Goal: Information Seeking & Learning: Check status

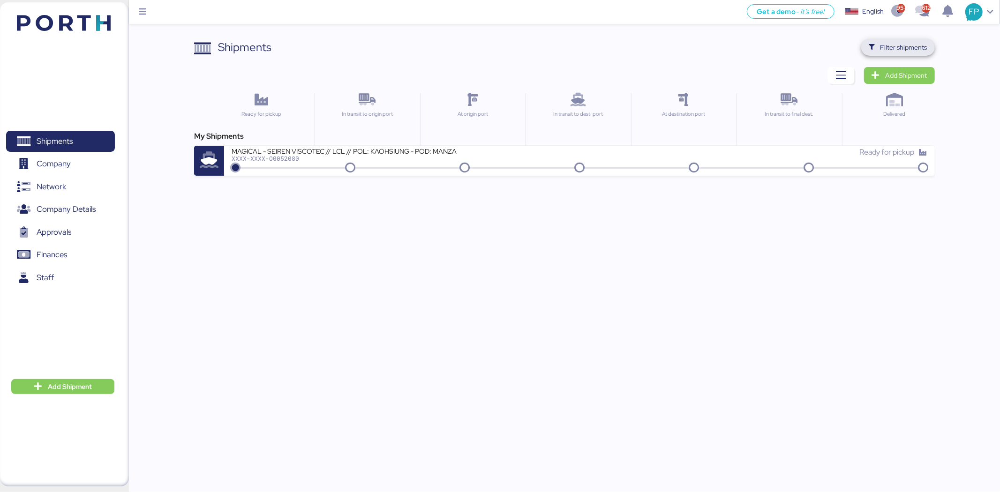
click at [918, 44] on span "Filter shipments" at bounding box center [904, 47] width 47 height 11
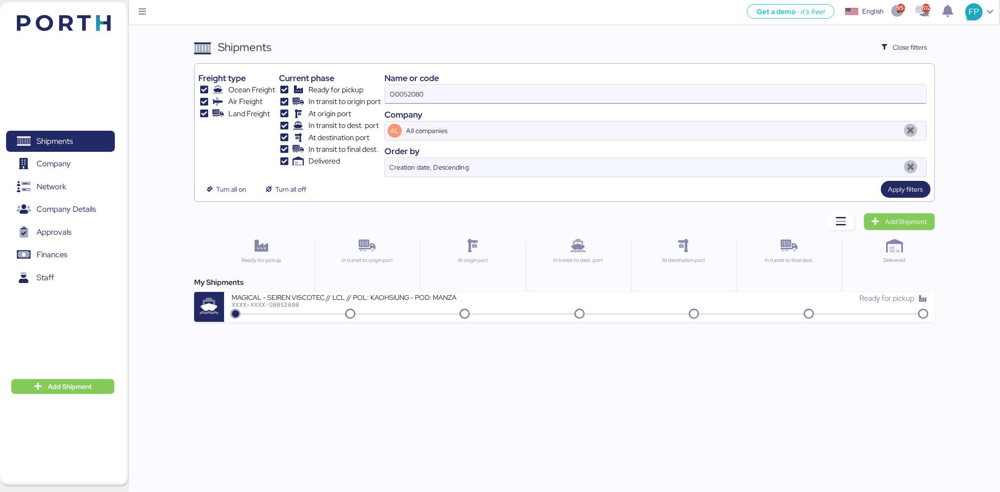
click at [397, 100] on input "O0052080" at bounding box center [656, 94] width 542 height 19
type input "50798"
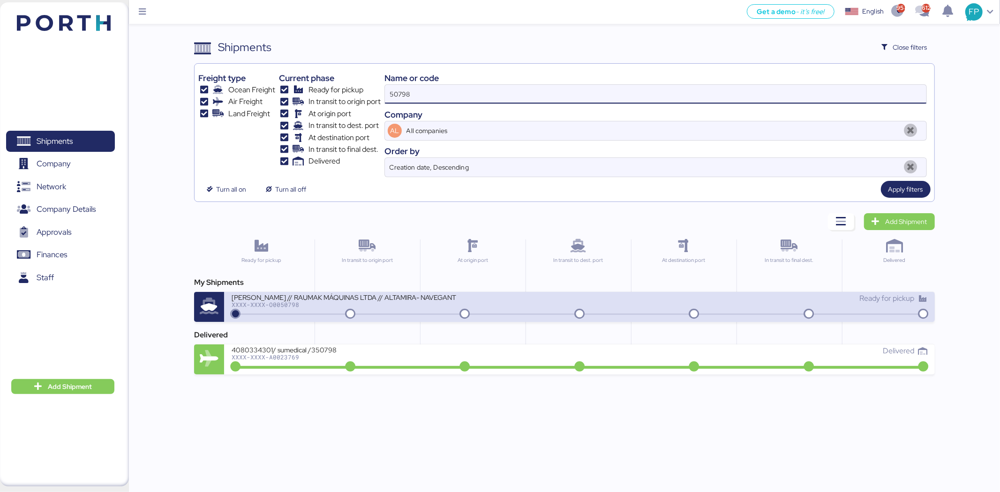
click at [396, 305] on div "XXXX-XXXX-O0050798" at bounding box center [344, 305] width 225 height 7
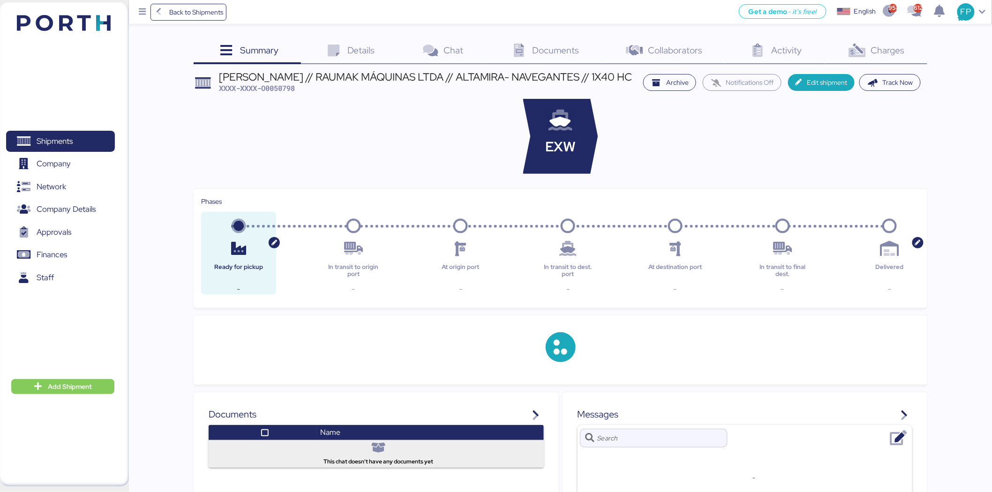
click at [904, 46] on div "Charges 0" at bounding box center [876, 51] width 103 height 25
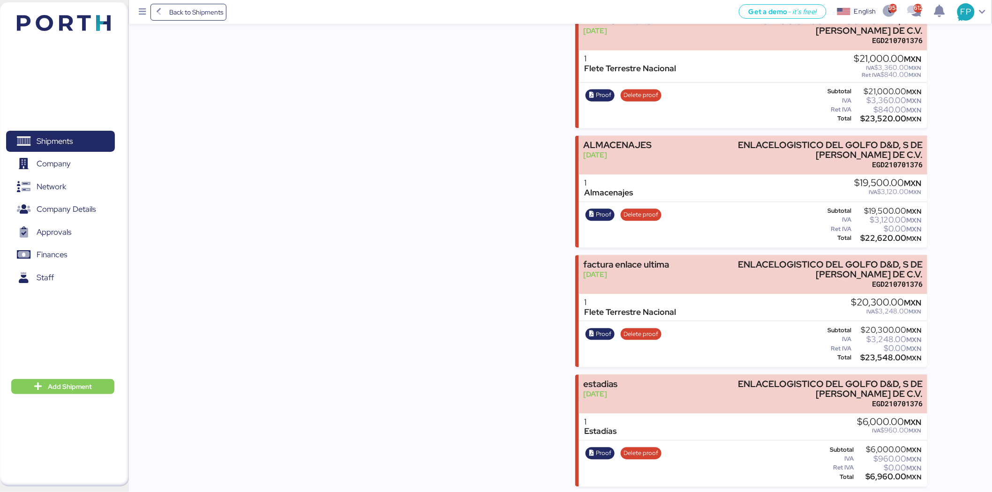
scroll to position [794, 0]
click at [607, 453] on span "Proof" at bounding box center [603, 453] width 15 height 10
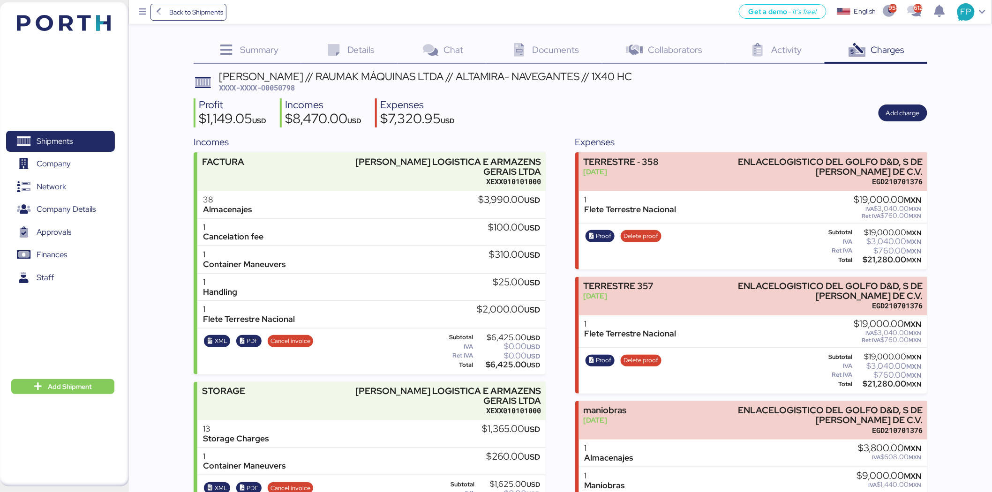
scroll to position [0, 0]
click at [294, 88] on span "XXXX-XXXX-O0050798" at bounding box center [257, 87] width 76 height 9
copy span "O0050798"
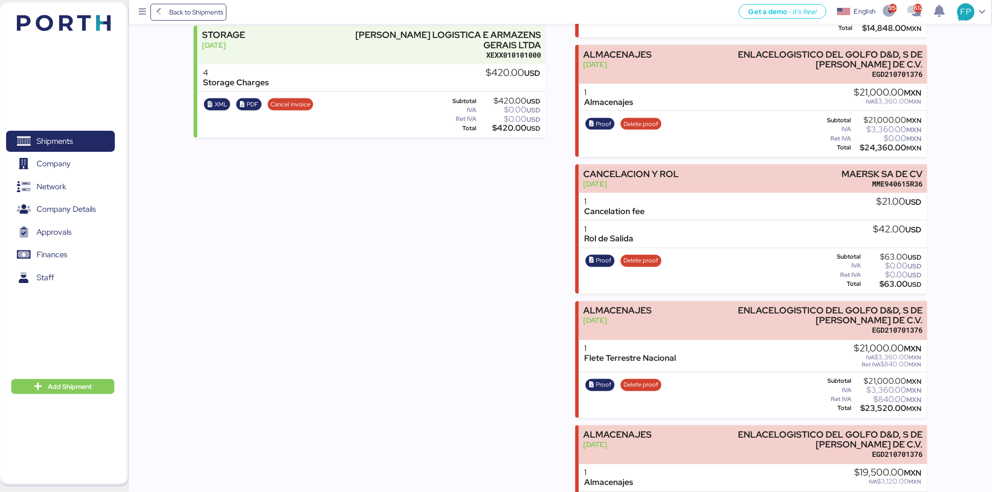
scroll to position [677, 0]
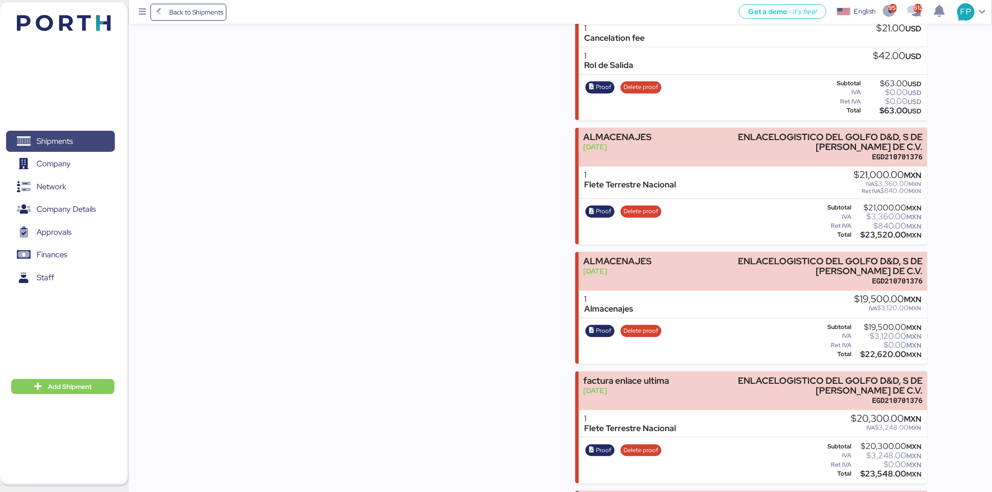
click at [89, 142] on span "Shipments" at bounding box center [60, 142] width 101 height 14
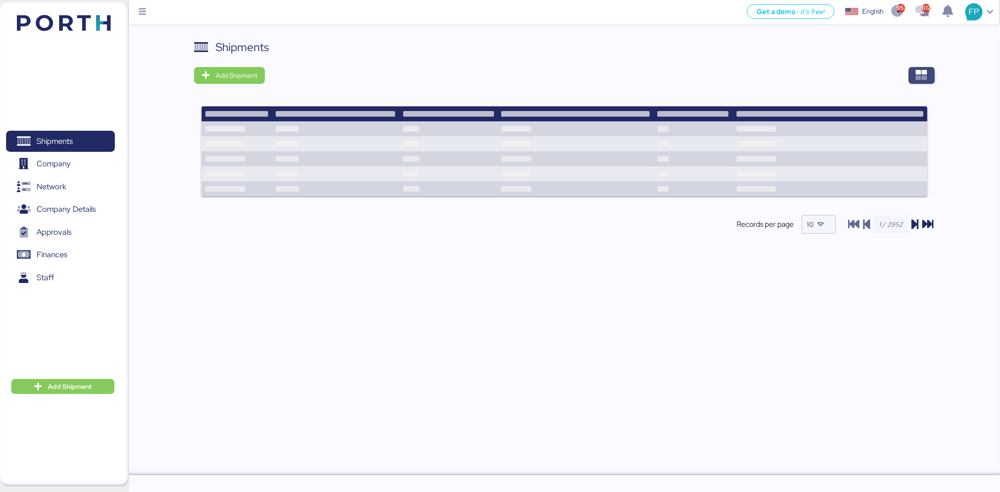
click at [919, 70] on icon "button" at bounding box center [921, 75] width 11 height 11
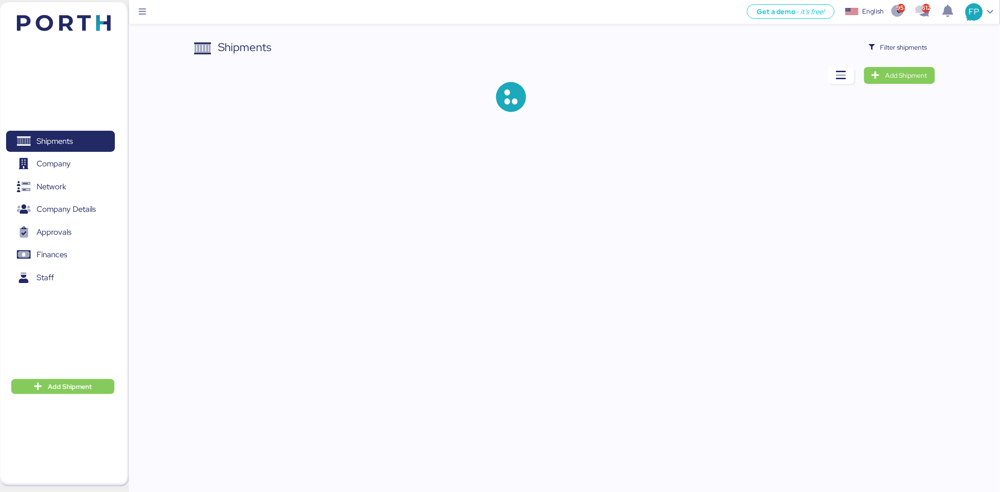
click at [902, 38] on div "Shipments Filter shipments Add Shipment" at bounding box center [500, 63] width 1000 height 127
drag, startPoint x: 903, startPoint y: 43, endPoint x: 807, endPoint y: 1, distance: 104.6
click at [903, 43] on span "Filter shipments" at bounding box center [904, 47] width 47 height 11
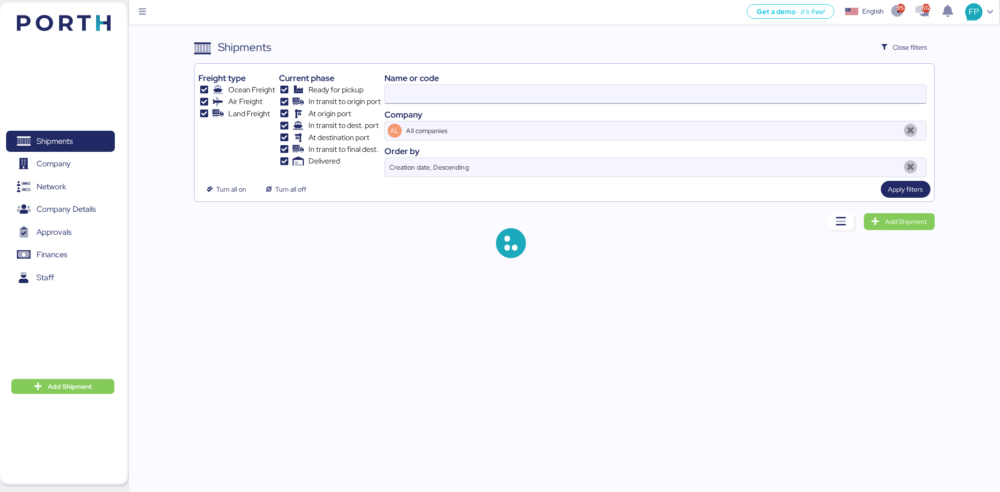
click at [425, 94] on input at bounding box center [656, 94] width 542 height 19
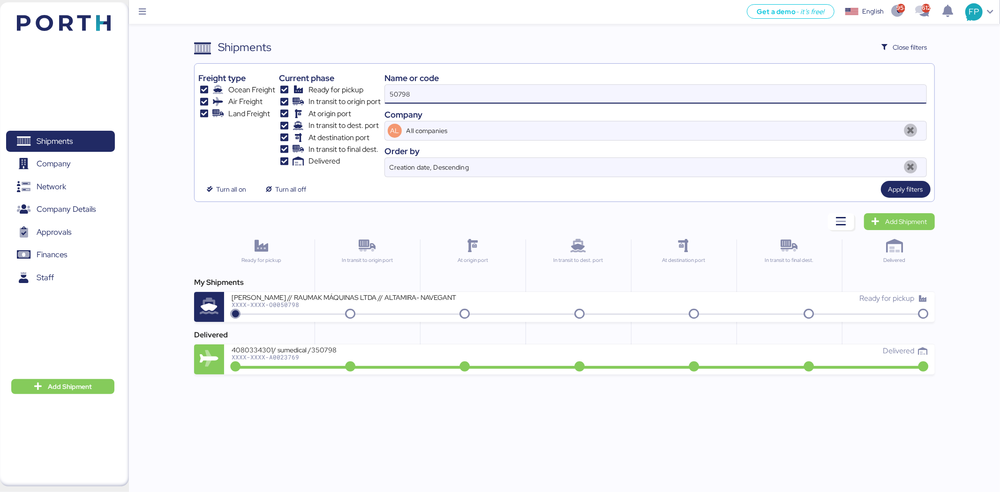
click at [398, 91] on input "50798" at bounding box center [656, 94] width 542 height 19
paste input "O0052017"
type input "O0052017"
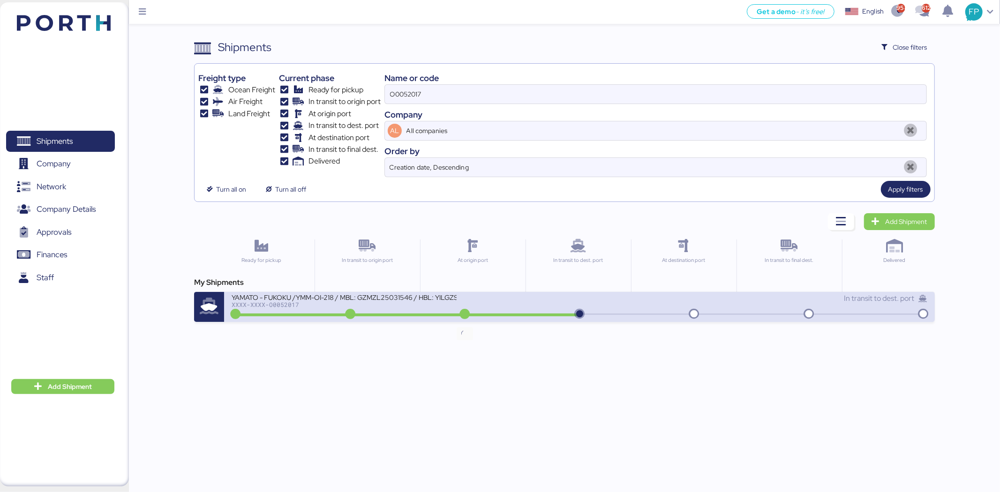
click at [458, 319] on icon at bounding box center [464, 315] width 45 height 10
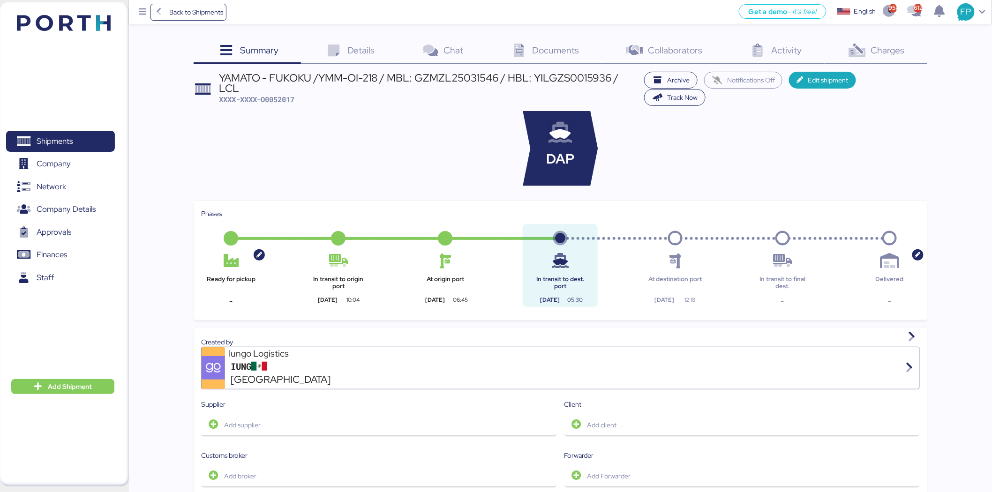
click at [944, 32] on div "Summary 0 Details 0 Chat 0 Documents 0 Collaborators 0 Activity 0 Charges 0 YAM…" at bounding box center [496, 452] width 992 height 905
click at [913, 50] on div "Charges 0" at bounding box center [876, 51] width 103 height 25
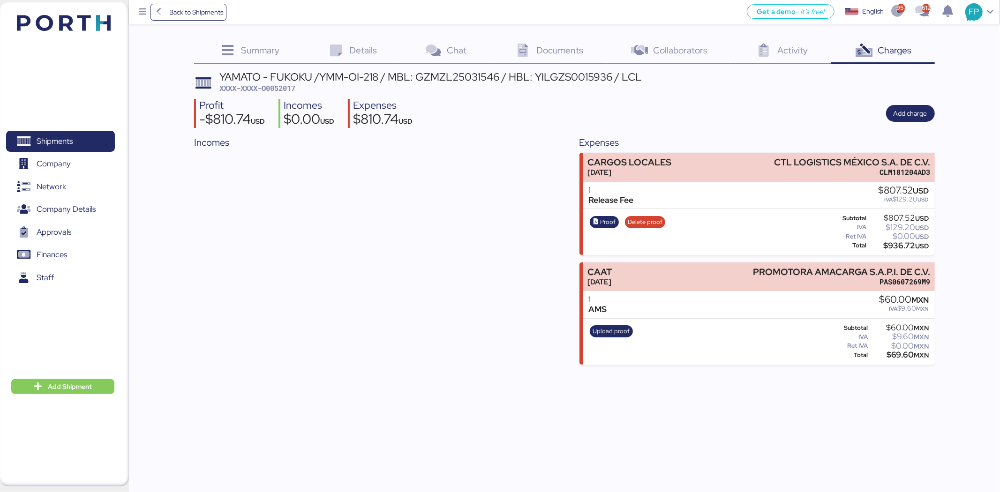
click at [280, 85] on span "XXXX-XXXX-O0052017" at bounding box center [257, 87] width 76 height 9
copy span "O0052017"
drag, startPoint x: 782, startPoint y: 158, endPoint x: 950, endPoint y: 161, distance: 167.4
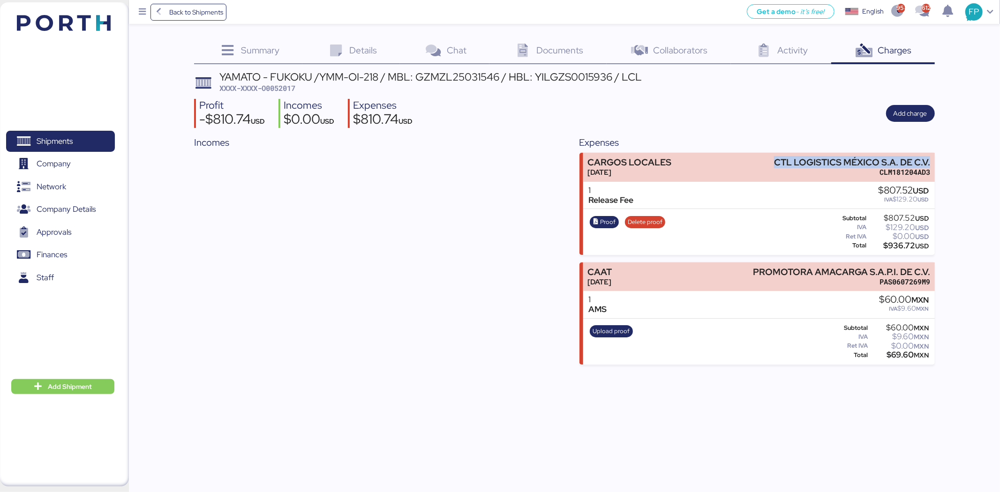
click at [950, 161] on div "Summary 0 Details 0 Chat 0 Documents 0 Collaborators 0 Activity 0 Charges 0 YAM…" at bounding box center [500, 182] width 1000 height 365
copy div "CTL LOGISTICS MÉXICO S.A. DE C.V."
click at [898, 248] on div "$936.72 USD" at bounding box center [899, 245] width 60 height 7
copy div "936.72"
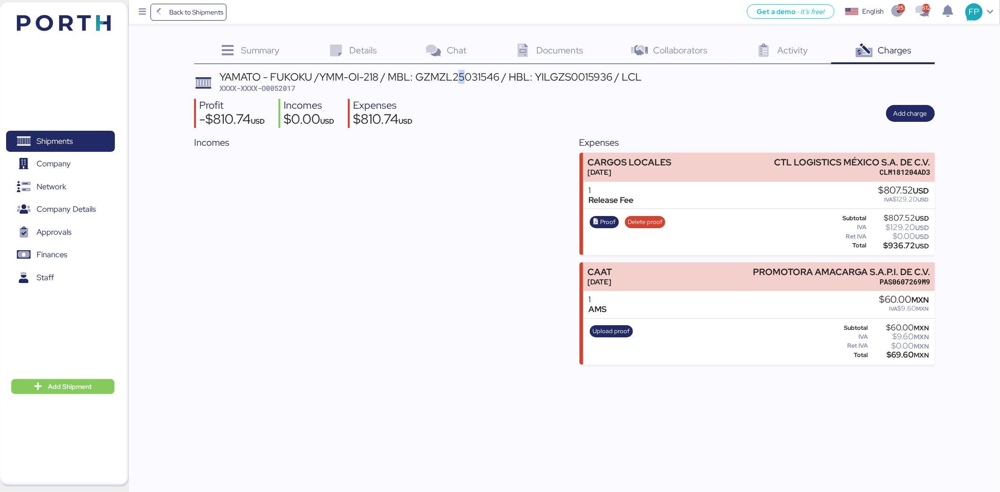
click at [462, 72] on div "YAMATO - FUKOKU /YMM-OI-218 / MBL: GZMZL25031546 / HBL: YILGZS0015936 / LCL" at bounding box center [430, 77] width 423 height 10
click at [461, 72] on div "YAMATO - FUKOKU /YMM-OI-218 / MBL: GZMZL25031546 / HBL: YILGZS0015936 / LCL" at bounding box center [430, 77] width 423 height 10
click at [453, 77] on div "YAMATO - FUKOKU /YMM-OI-218 / MBL: GZMZL25031546 / HBL: YILGZS0015936 / LCL" at bounding box center [430, 77] width 423 height 10
copy div "GZMZL25031546"
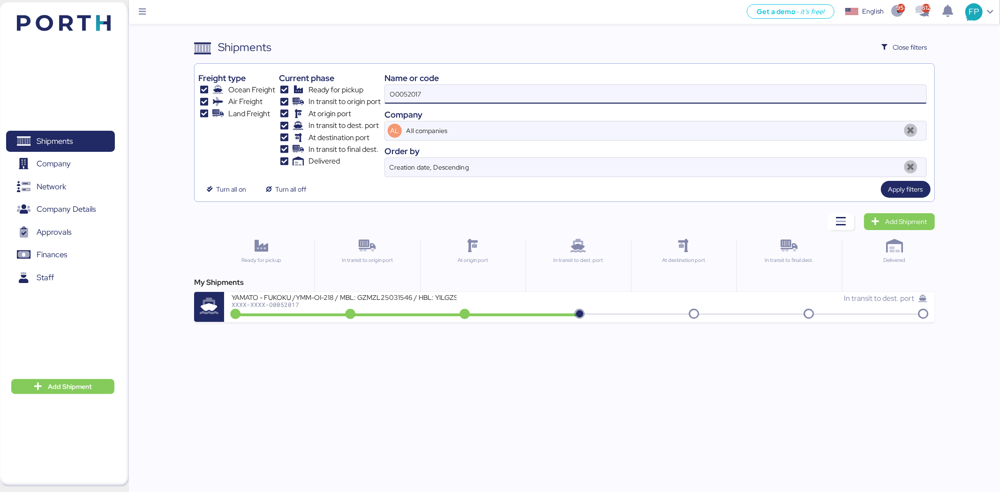
click at [390, 92] on input "O0052017" at bounding box center [656, 94] width 542 height 19
paste input "61"
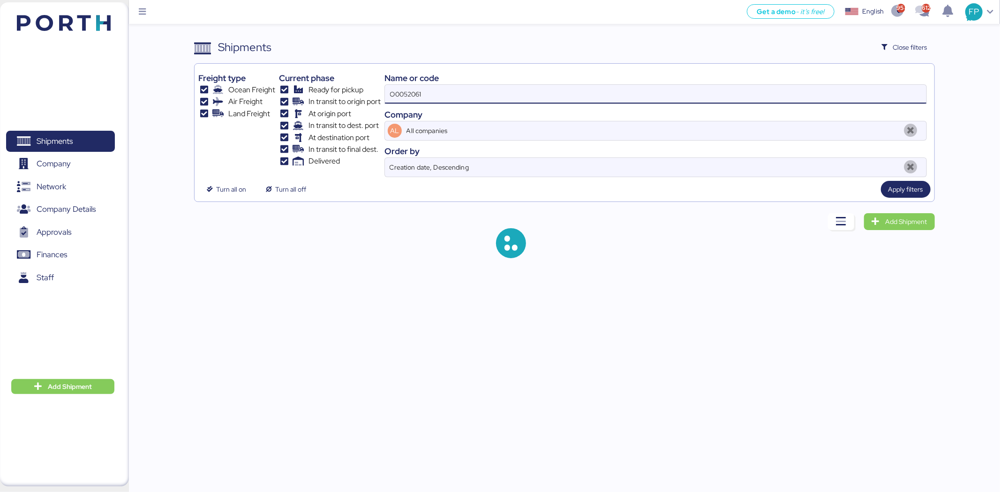
type input "O0052061"
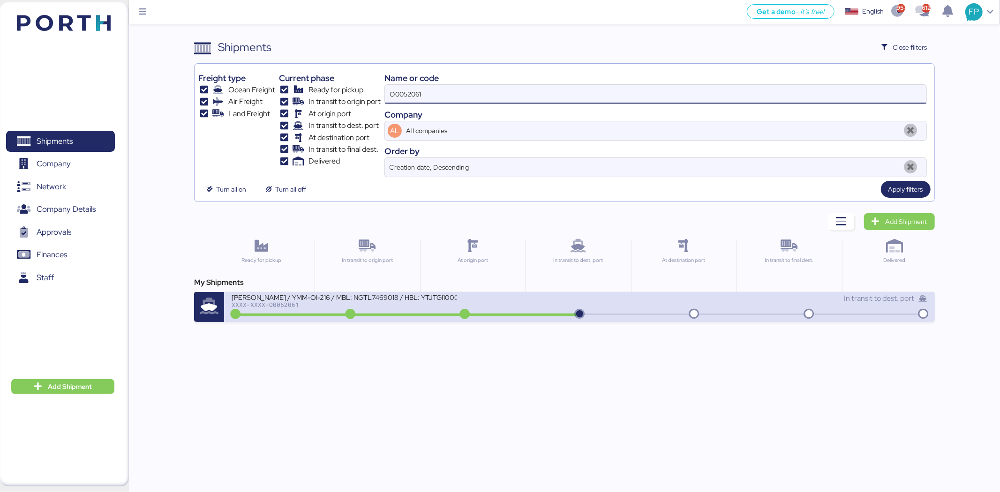
click at [483, 317] on icon at bounding box center [464, 315] width 45 height 10
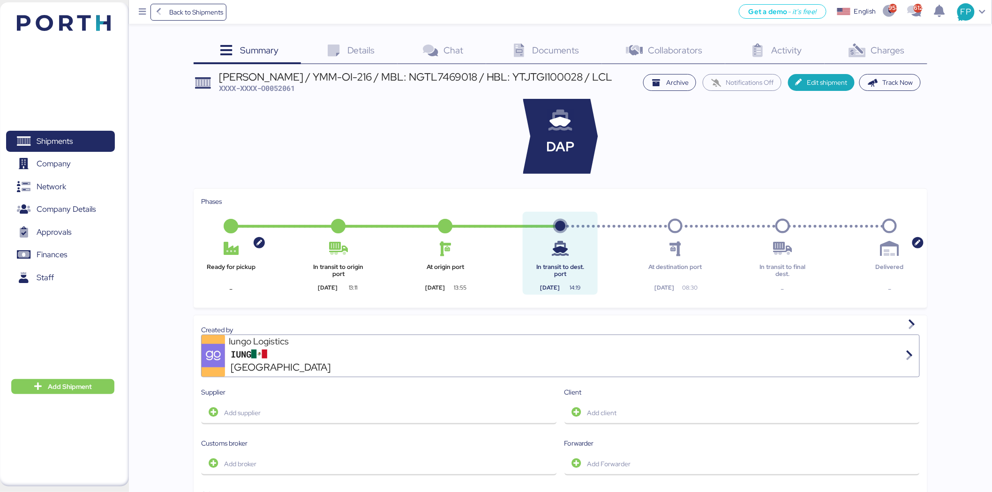
click at [891, 54] on span "Charges" at bounding box center [888, 50] width 34 height 12
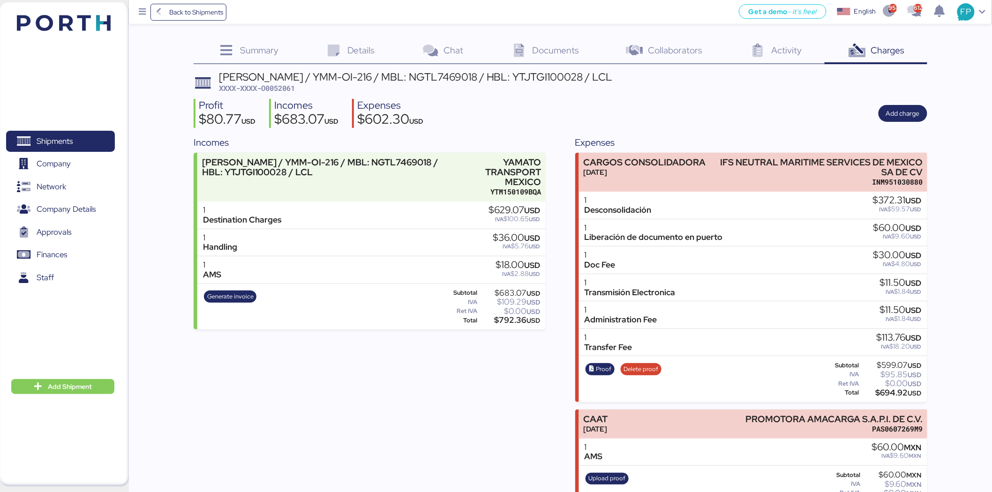
click at [279, 81] on div "YAMATO - MURATA / YMM-OI-216 / MBL: NGTL7469018 / HBL: YTJTGI100028 / LCL" at bounding box center [416, 77] width 394 height 10
drag, startPoint x: 803, startPoint y: 167, endPoint x: 929, endPoint y: 166, distance: 125.2
click at [929, 166] on div "Summary 0 Details 0 Chat 0 Documents 0 Collaborators 0 Activity 0 Charges 0 YAM…" at bounding box center [496, 256] width 992 height 512
copy div "IFS NEUTRAL MARITIME SERVICES DE MEXICO"
click at [900, 394] on div "$694.92 USD" at bounding box center [891, 393] width 61 height 7
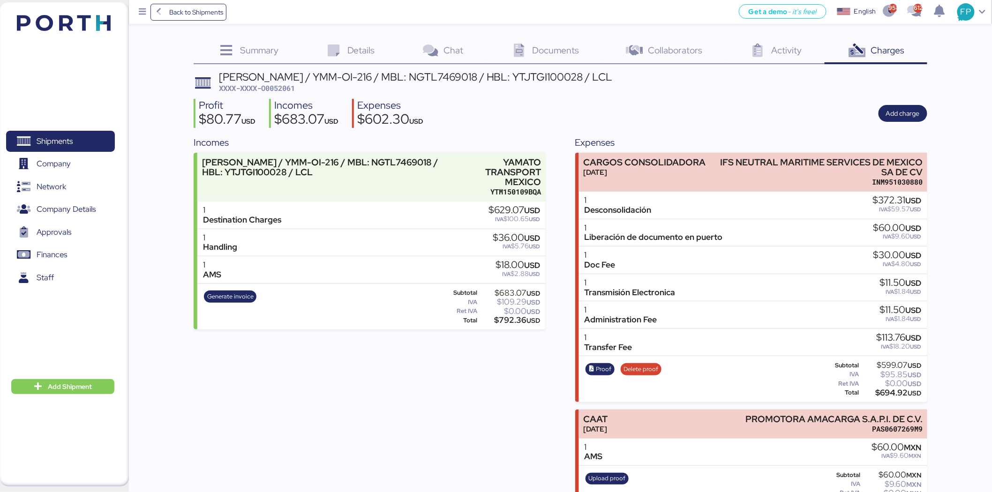
click at [900, 394] on div "$694.92 USD" at bounding box center [891, 393] width 61 height 7
copy div "694.92"
click at [439, 81] on div "YAMATO - MURATA / YMM-OI-216 / MBL: NGTL7469018 / HBL: YTJTGI100028 / LCL" at bounding box center [416, 77] width 394 height 10
copy div "NGTL7469018"
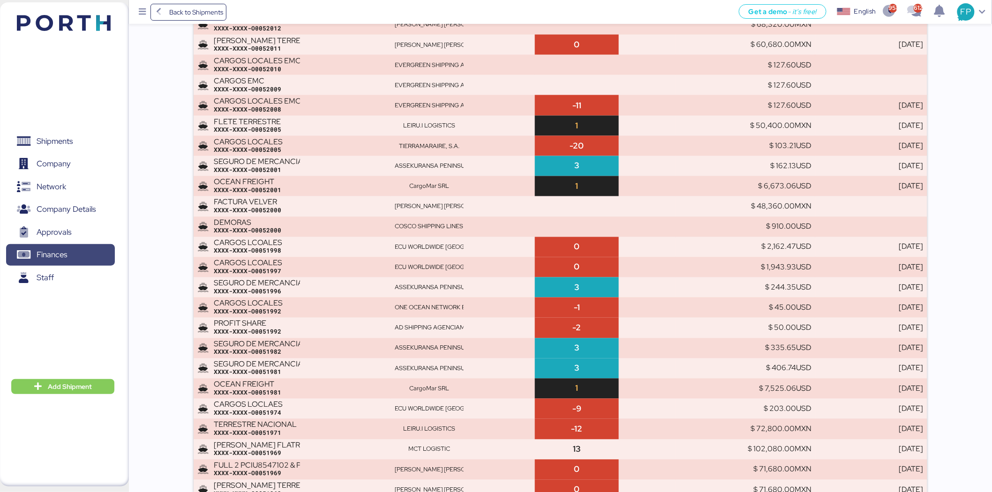
scroll to position [583, 0]
click at [58, 250] on span "Finances" at bounding box center [52, 255] width 30 height 14
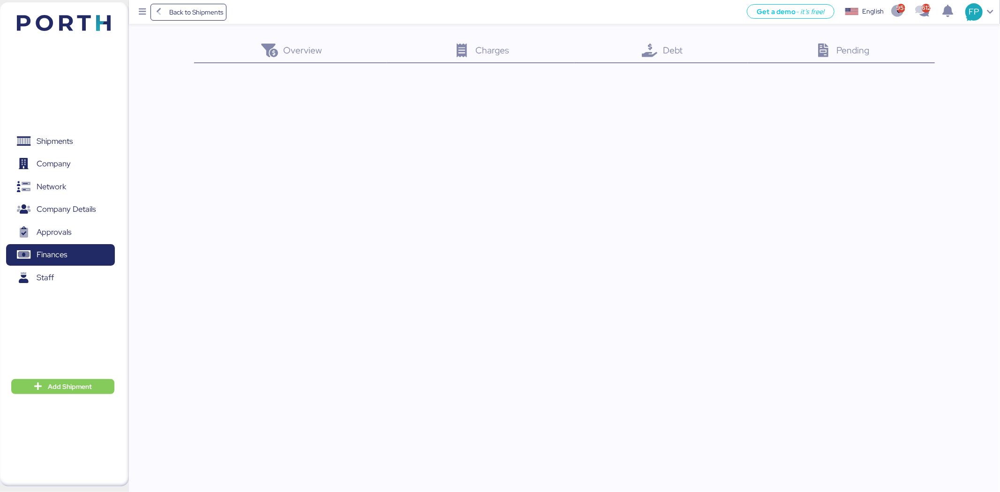
click at [674, 53] on span "Debt" at bounding box center [673, 50] width 20 height 12
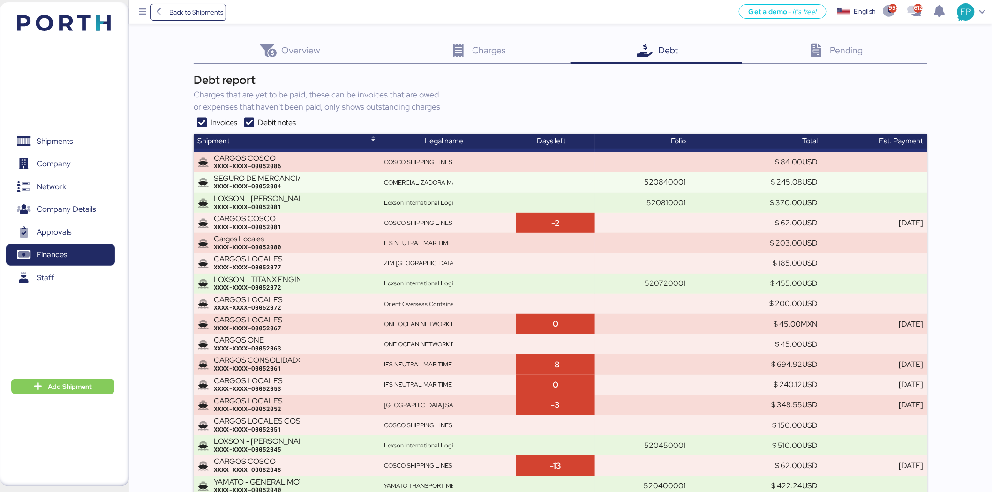
click at [253, 124] on icon at bounding box center [249, 122] width 17 height 11
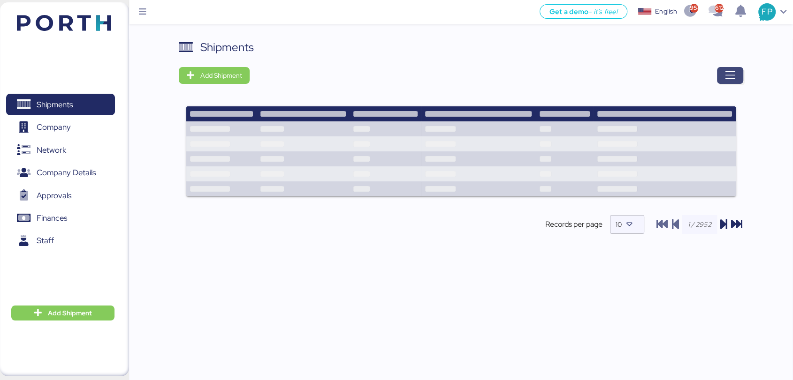
click at [739, 76] on span "button" at bounding box center [730, 75] width 26 height 17
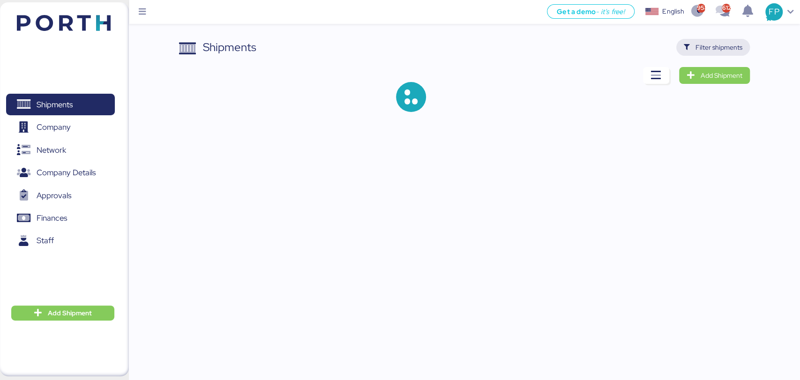
click at [719, 50] on span "Filter shipments" at bounding box center [719, 47] width 47 height 11
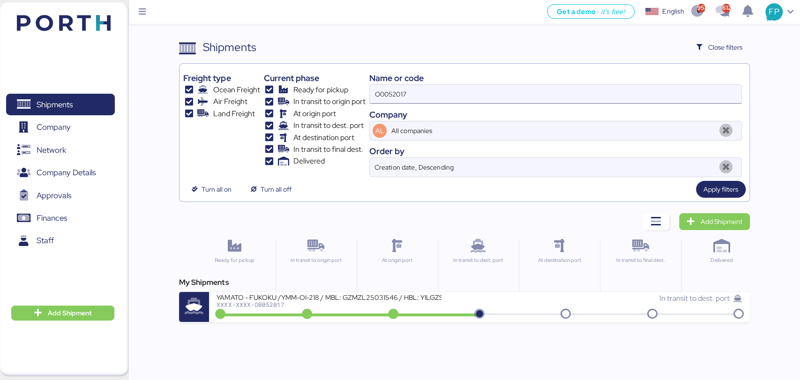
click at [391, 93] on input "O0052017" at bounding box center [555, 94] width 371 height 19
paste input "A0052078"
type input "A0052078"
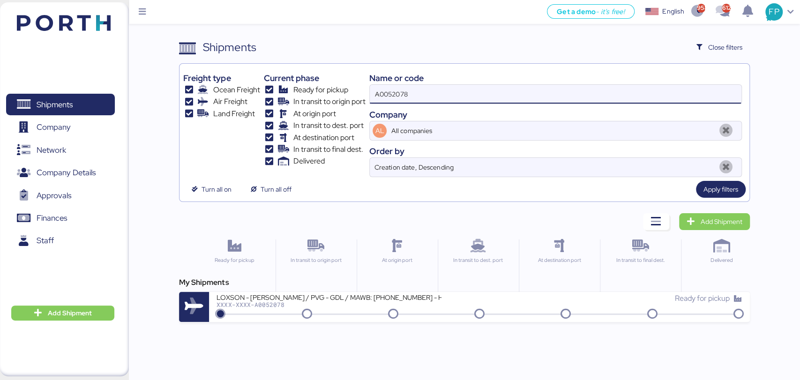
click at [349, 323] on div "Get a demo - it’s free! Get a demo English Inglés English 958 612 FP Shipments …" at bounding box center [400, 190] width 800 height 380
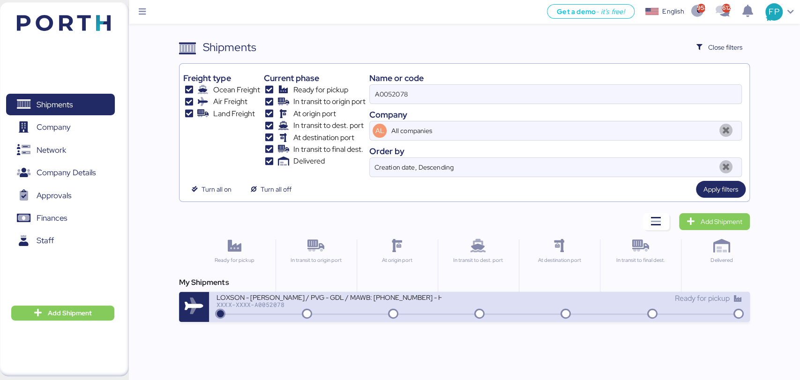
click at [348, 317] on div "LOXSON - HUANG YU / PVG - GDL / MAWB: 160-9645 0594 - HAWB: LXN25080569 XXXX-XX…" at bounding box center [479, 307] width 541 height 30
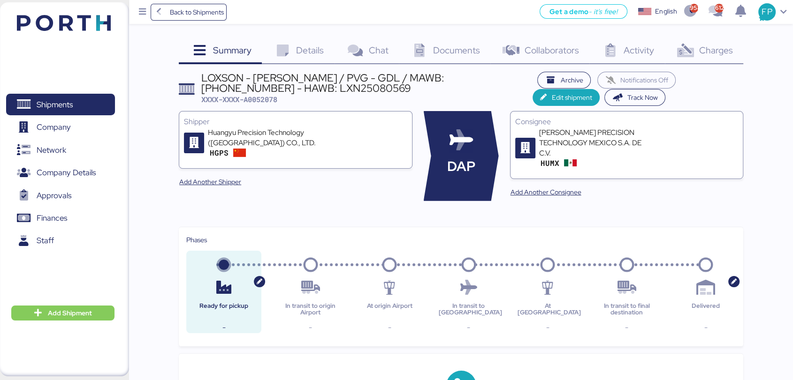
click at [715, 56] on div "Charges 0" at bounding box center [703, 51] width 78 height 25
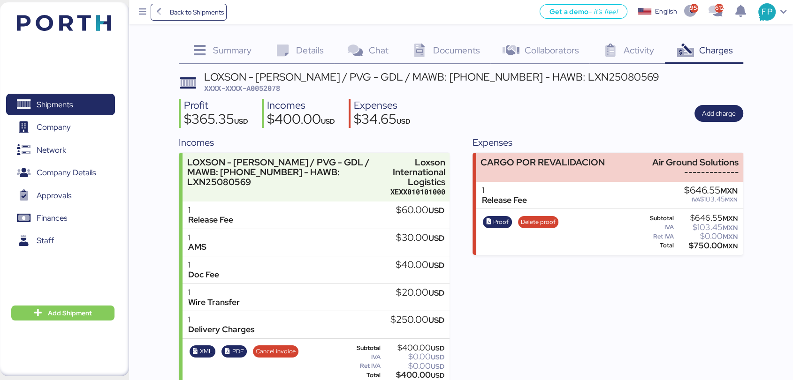
click at [255, 92] on div "LOXSON - HUANG YU / PVG - GDL / MAWB: 160-9645 0594 - HAWB: LXN25080569 XXXX-XX…" at bounding box center [431, 83] width 455 height 22
copy span "A0052078"
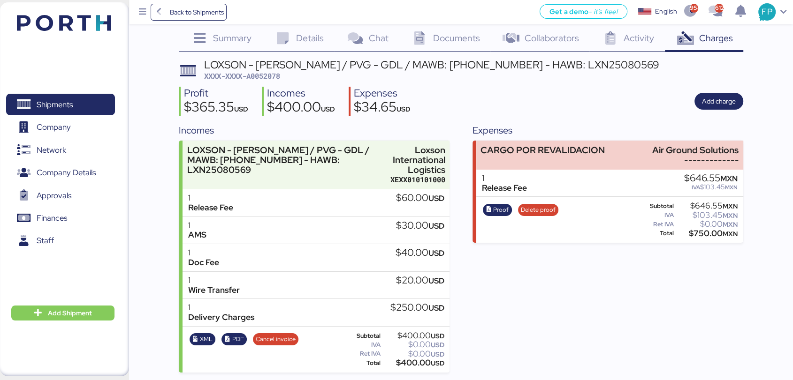
click at [403, 362] on div "$400.00 USD" at bounding box center [413, 363] width 62 height 7
copy div "400.00"
drag, startPoint x: 414, startPoint y: 57, endPoint x: 491, endPoint y: 65, distance: 77.3
click at [491, 65] on div "LOXSON - [PERSON_NAME] / PVG - GDL / MAWB: [PHONE_NUMBER] - HAWB: LXN25080569" at bounding box center [431, 65] width 455 height 10
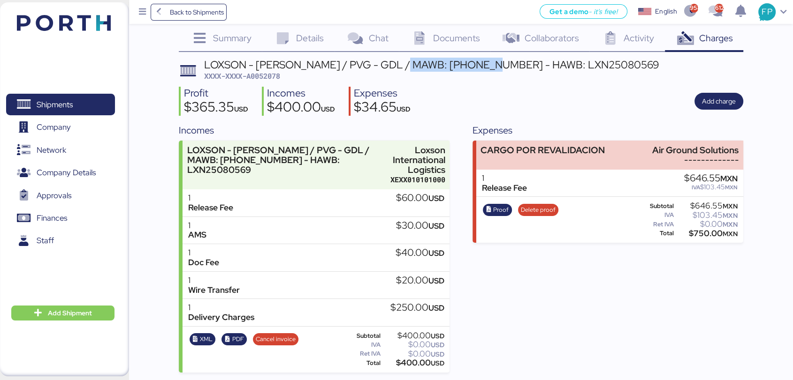
copy div ": 160-9645 0594"
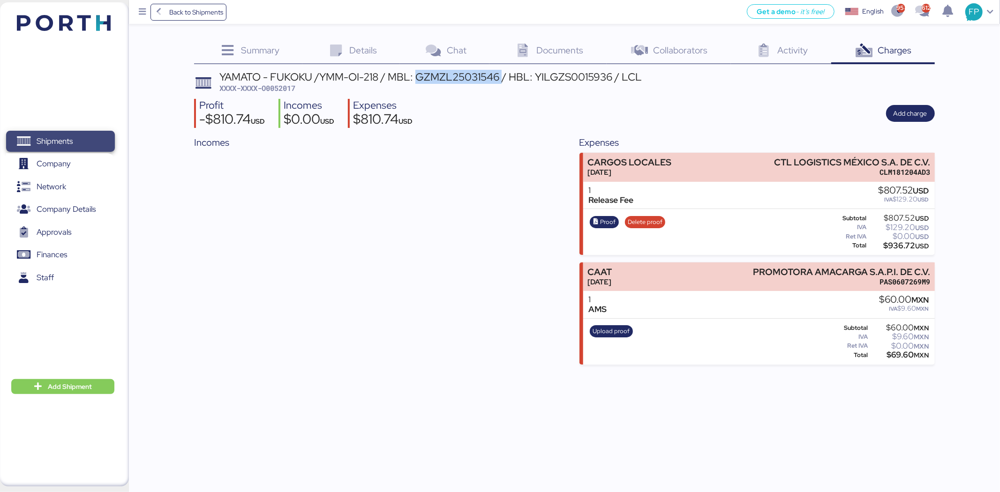
click at [70, 135] on span "Shipments" at bounding box center [55, 142] width 36 height 14
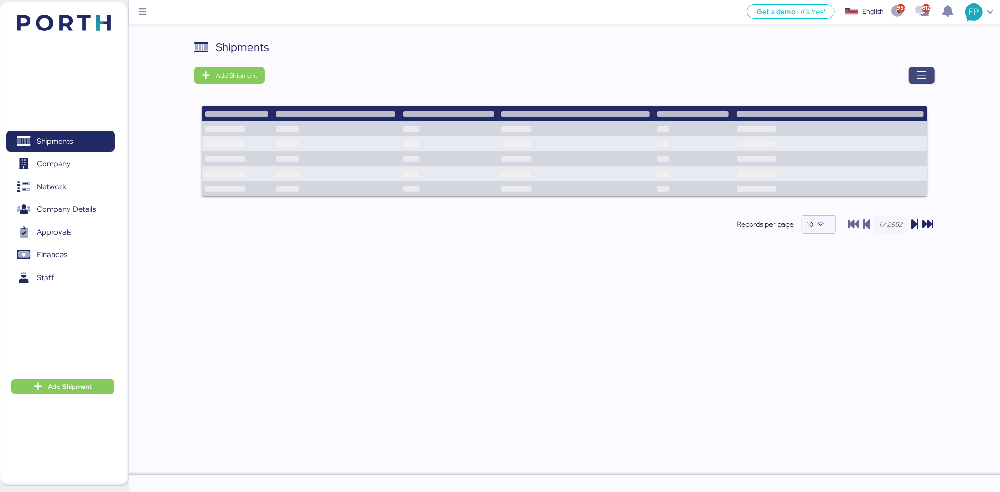
click at [918, 68] on span "button" at bounding box center [922, 75] width 26 height 17
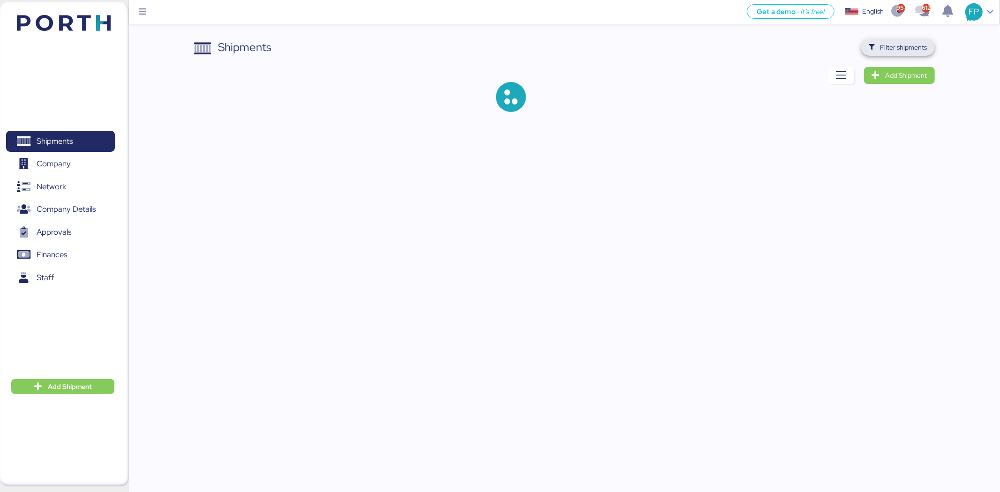
click at [925, 53] on span "Filter shipments" at bounding box center [898, 47] width 59 height 13
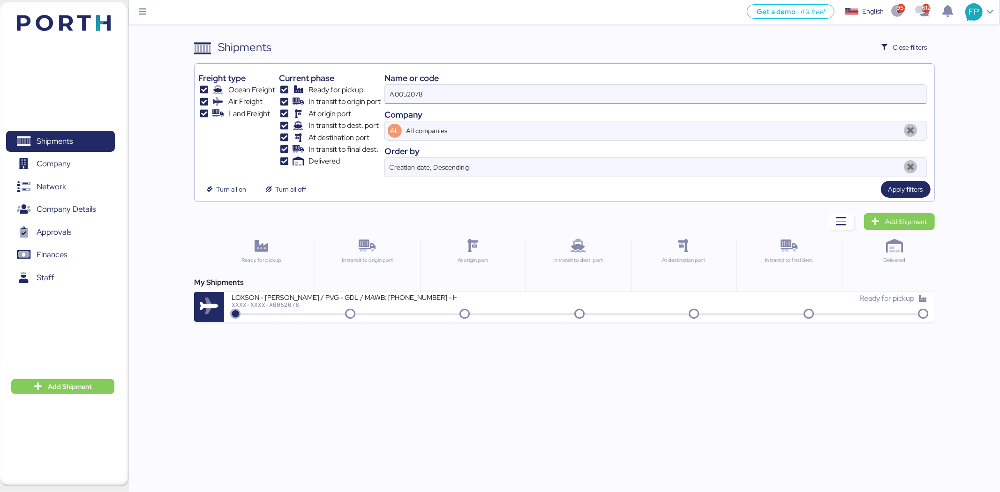
click at [406, 94] on input "A0052078" at bounding box center [656, 94] width 542 height 19
paste input "O0051966"
type input "O0051966"
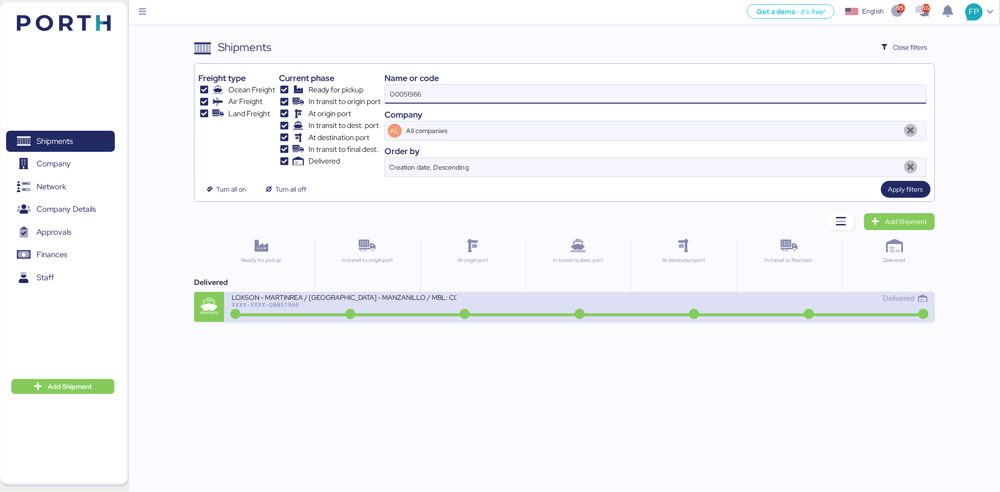
click at [377, 302] on div "XXXX-XXXX-O0051966" at bounding box center [344, 305] width 225 height 7
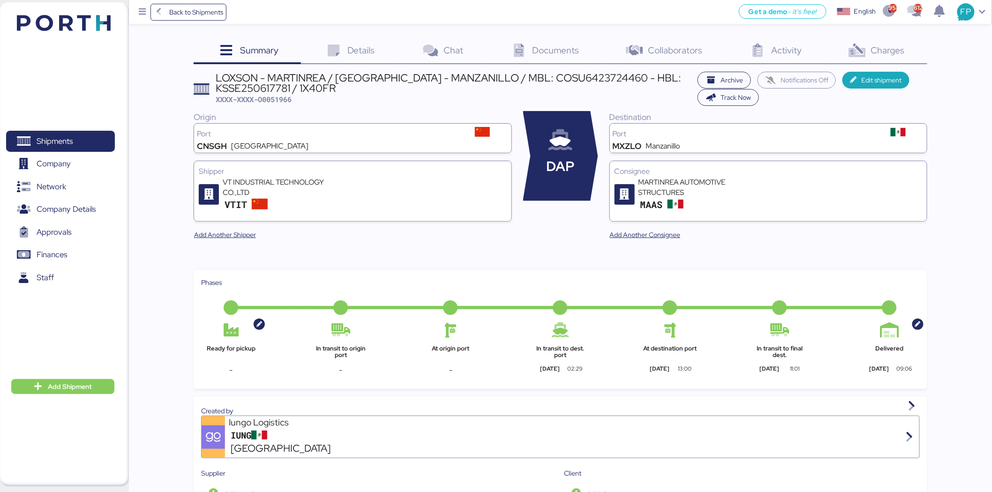
click at [874, 47] on span "Charges" at bounding box center [888, 50] width 34 height 12
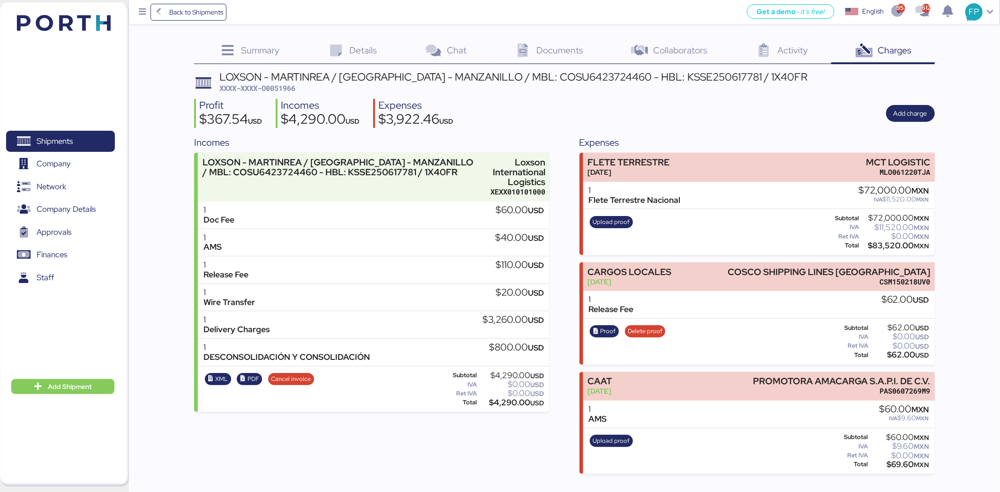
click at [287, 83] on span "XXXX-XXXX-O0051966" at bounding box center [257, 87] width 76 height 9
click at [288, 83] on span "XXXX-XXXX-O0051966" at bounding box center [257, 87] width 76 height 9
copy span "O0051966"
click at [97, 144] on span "Shipments" at bounding box center [60, 142] width 101 height 14
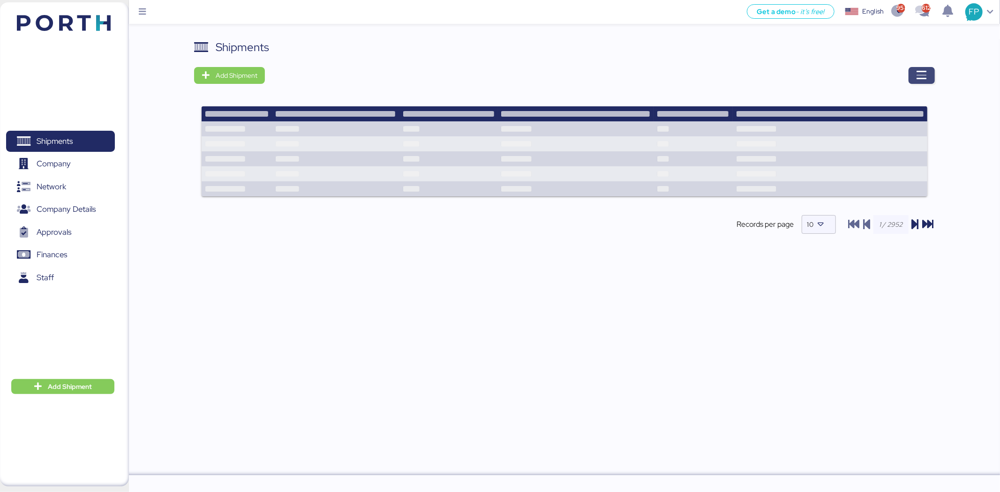
click at [917, 73] on icon "button" at bounding box center [921, 75] width 11 height 11
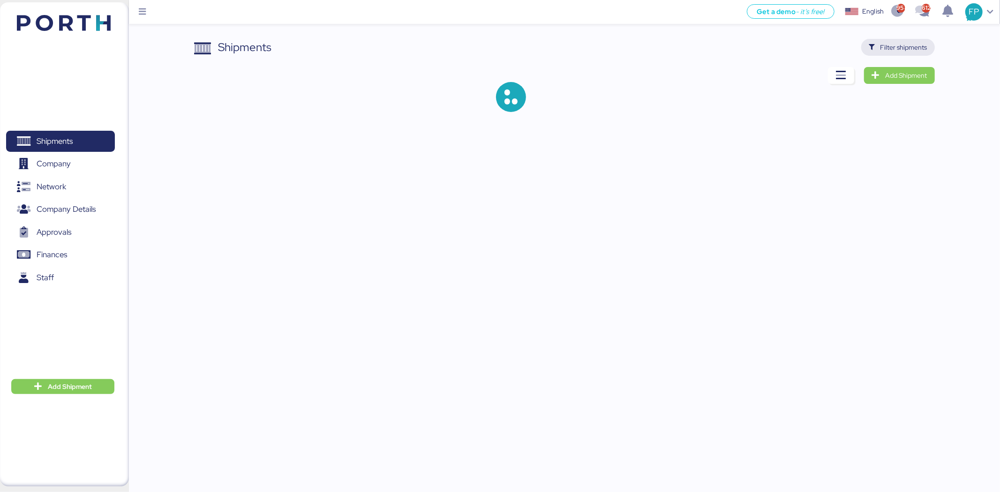
click at [896, 43] on span "Filter shipments" at bounding box center [904, 47] width 47 height 11
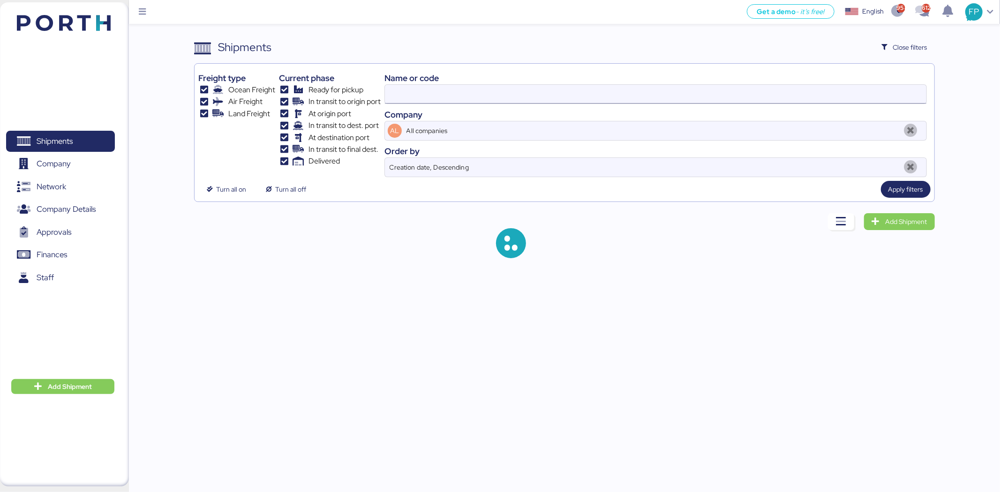
click at [397, 100] on input at bounding box center [656, 94] width 542 height 19
click at [400, 94] on input "O0051966" at bounding box center [656, 94] width 542 height 19
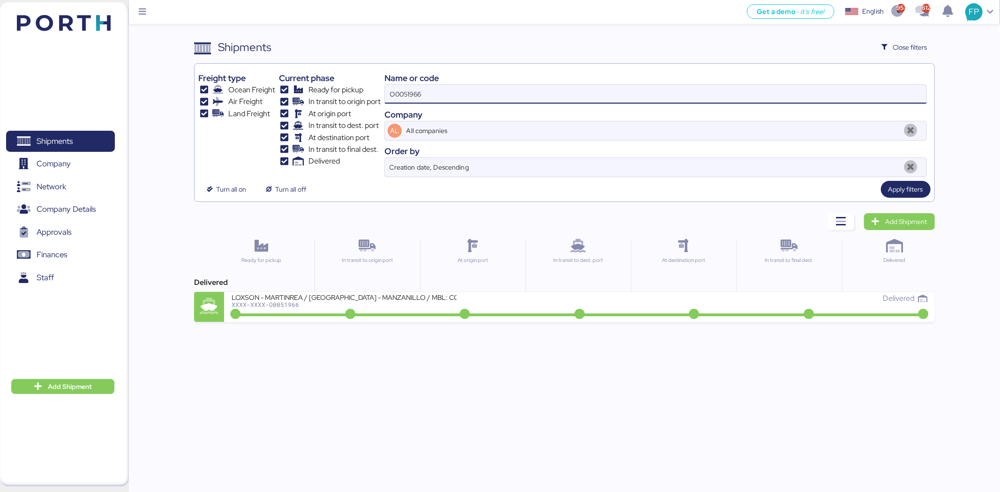
paste input "711"
type input "O0051711"
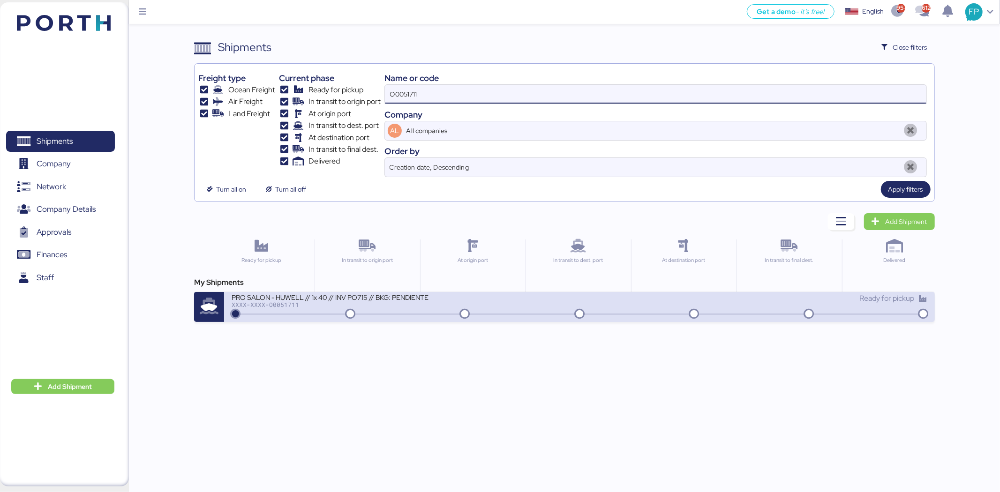
click at [377, 319] on div "PRO SALON - HUWELL // 1x 40 // INV PO715 // BKG: PENDIENTE XXXX-XXXX-O0051711 R…" at bounding box center [579, 307] width 710 height 30
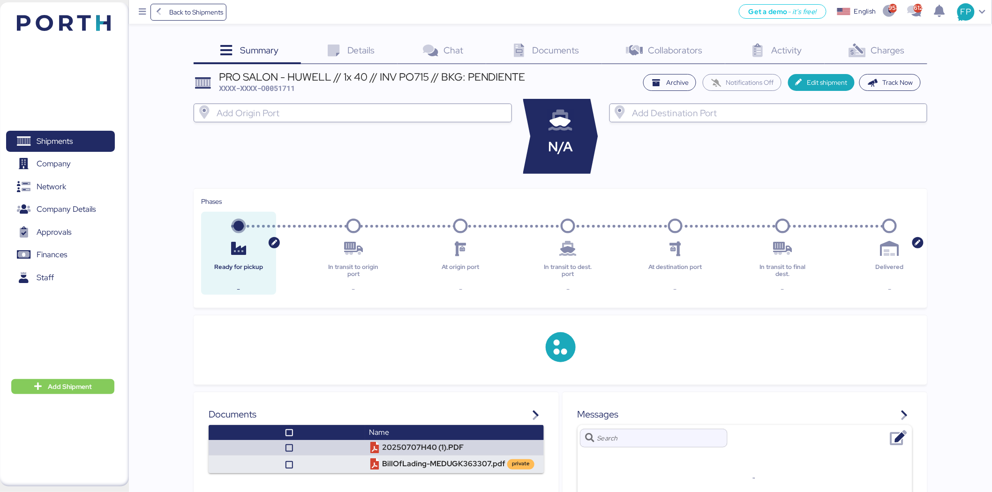
click at [883, 59] on div "Charges 0" at bounding box center [876, 51] width 103 height 25
